Goal: Navigation & Orientation: Find specific page/section

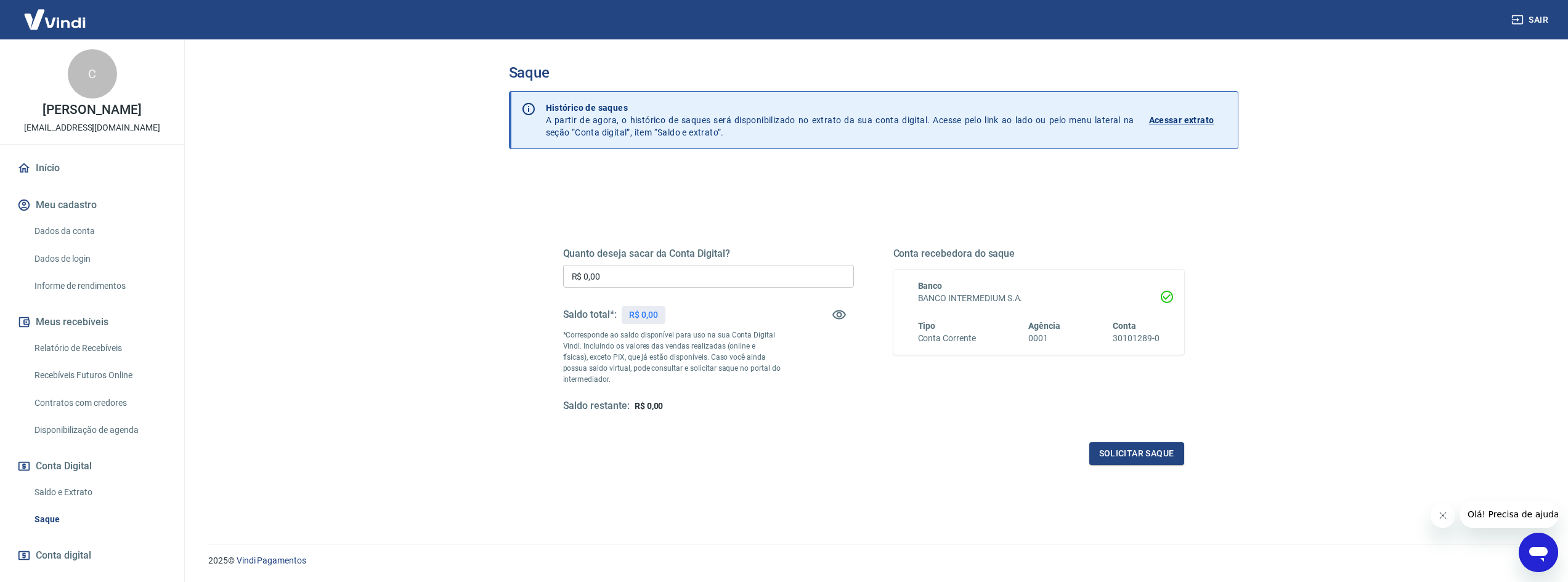
click at [38, 180] on link "Início" at bounding box center [92, 167] width 154 height 27
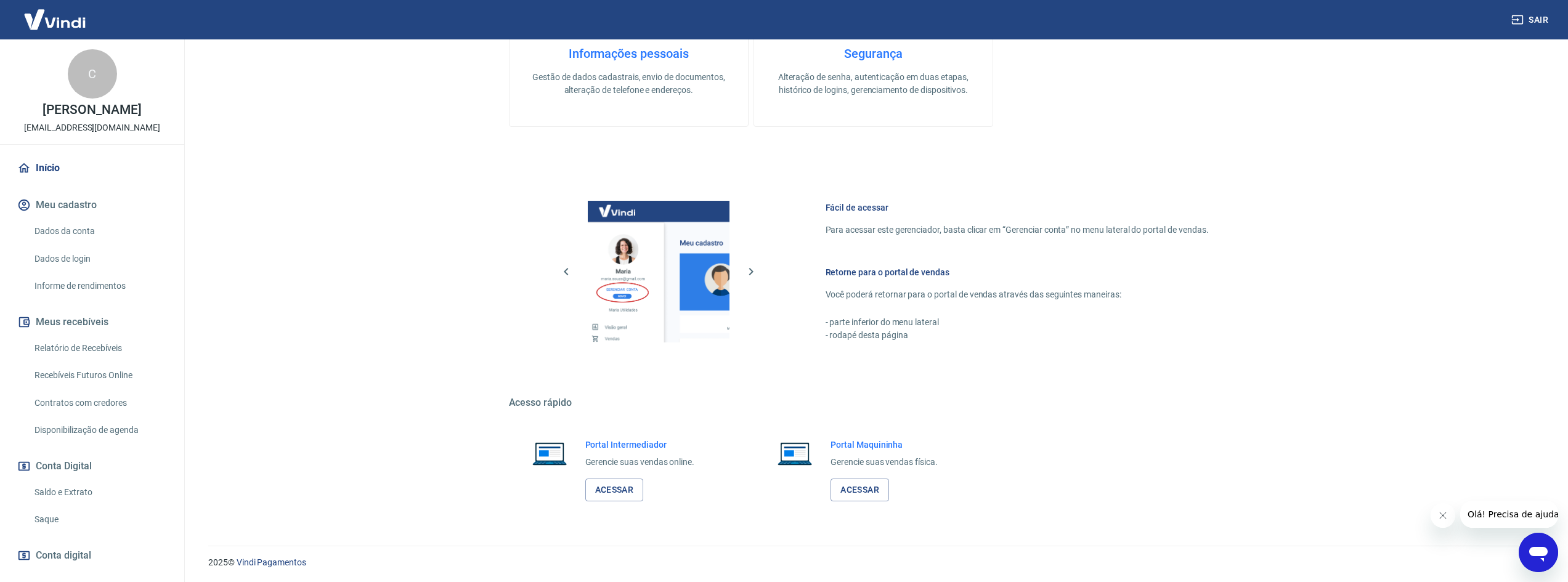
scroll to position [379, 0]
click at [626, 484] on link "Acessar" at bounding box center [615, 489] width 59 height 23
